Goal: Understand process/instructions

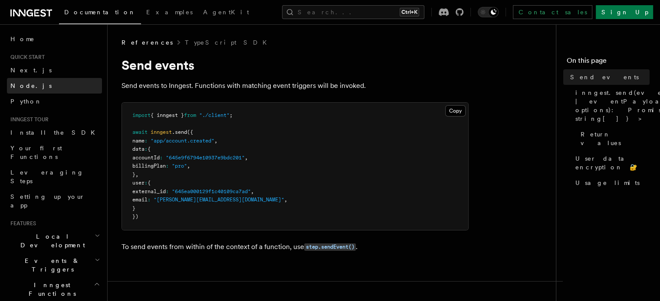
click at [17, 91] on link "Node.js" at bounding box center [54, 86] width 95 height 16
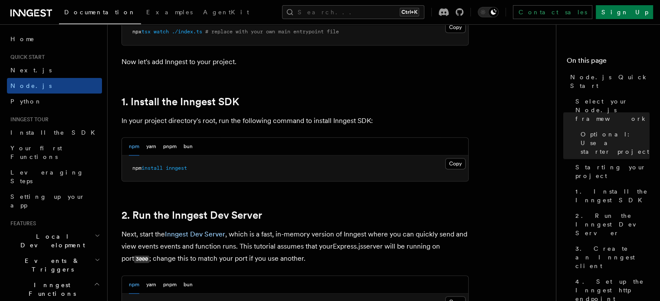
scroll to position [508, 0]
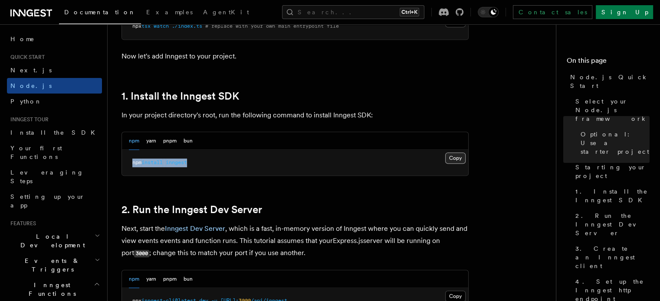
drag, startPoint x: 467, startPoint y: 153, endPoint x: 461, endPoint y: 156, distance: 6.8
click at [461, 156] on div "Copy Copied npm install inngest" at bounding box center [295, 163] width 346 height 26
click at [461, 156] on button "Copy Copied" at bounding box center [455, 158] width 20 height 11
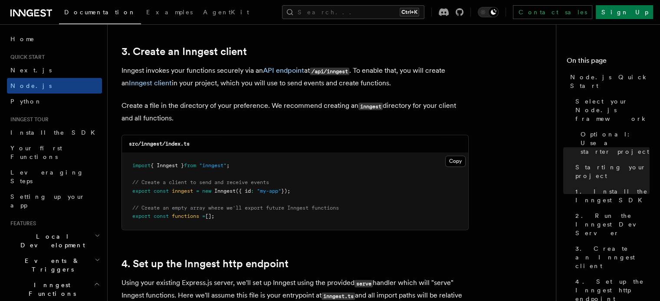
scroll to position [1095, 0]
click at [153, 144] on code "src/inngest/index.ts" at bounding box center [159, 144] width 61 height 6
copy code "inngest"
click at [447, 164] on button "Copy Copied" at bounding box center [455, 161] width 20 height 11
